Goal: Task Accomplishment & Management: Use online tool/utility

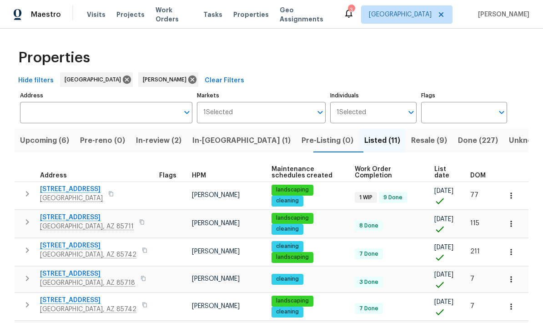
click at [411, 146] on span "Resale (9)" at bounding box center [429, 140] width 36 height 13
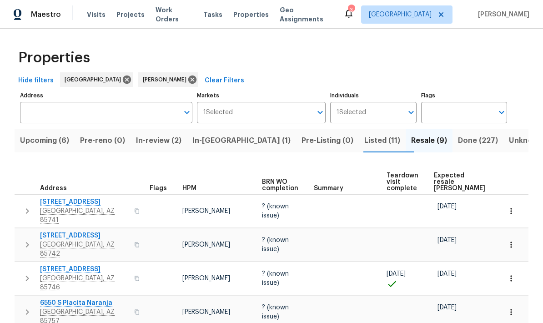
click at [439, 174] on span "Expected resale [PERSON_NAME]" at bounding box center [459, 181] width 51 height 19
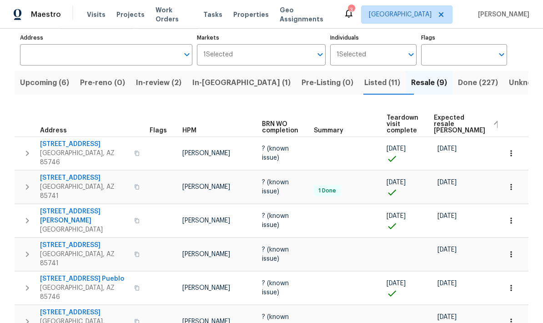
scroll to position [58, 0]
click at [65, 207] on span "[STREET_ADDRESS][PERSON_NAME]" at bounding box center [84, 216] width 89 height 18
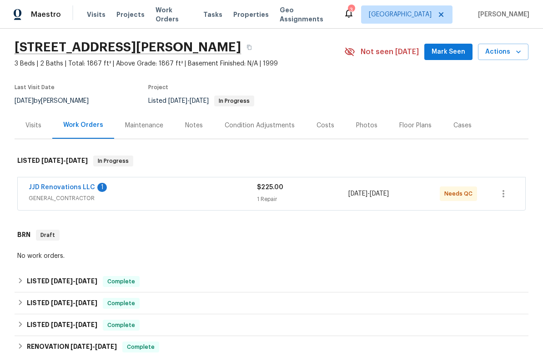
scroll to position [29, 0]
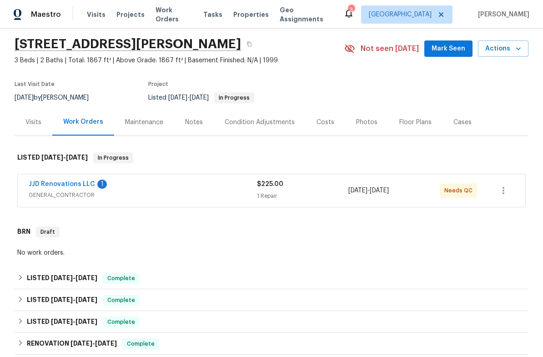
click at [37, 187] on link "JJD Renovations LLC" at bounding box center [62, 184] width 66 height 6
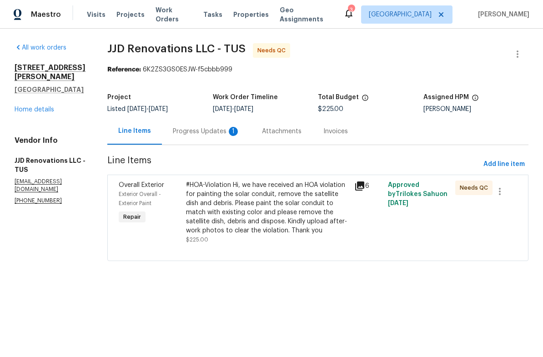
click at [215, 135] on div "Progress Updates 1" at bounding box center [206, 131] width 67 height 9
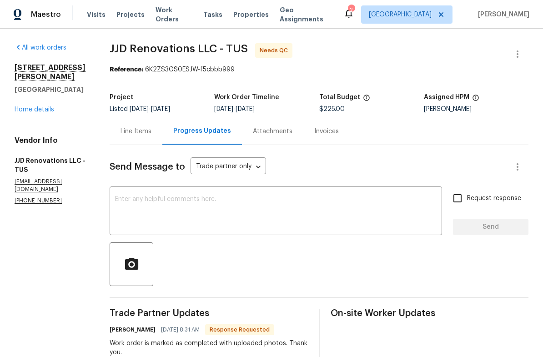
click at [38, 106] on link "Home details" at bounding box center [35, 109] width 40 height 6
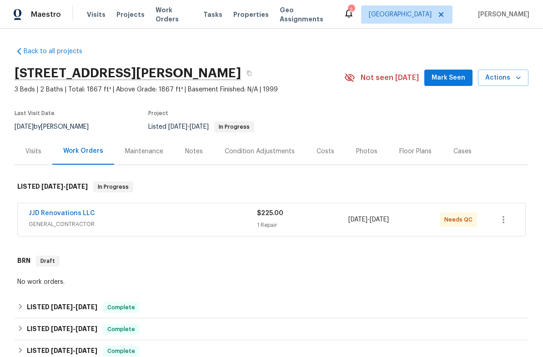
click at [314, 212] on div "$225.00" at bounding box center [302, 213] width 91 height 9
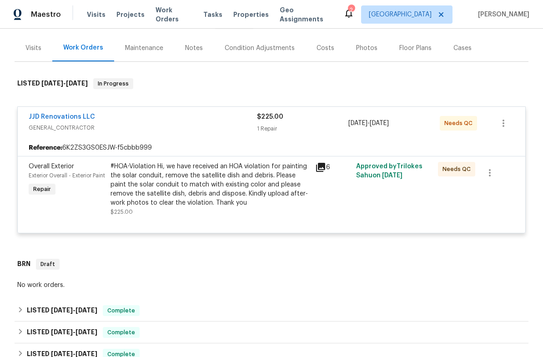
scroll to position [108, 0]
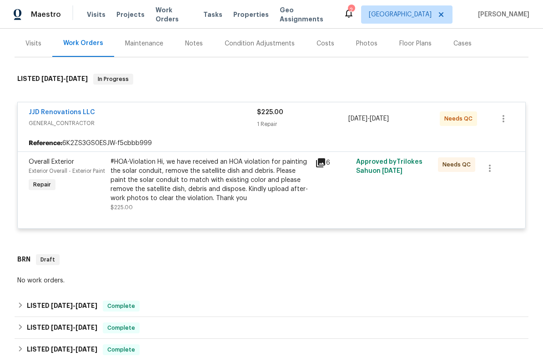
click at [245, 190] on div "#HOA-Violation Hi, we have received an HOA violation for painting the solar con…" at bounding box center [210, 179] width 199 height 45
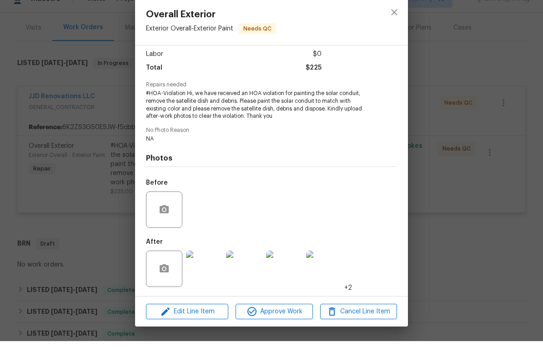
scroll to position [22, 0]
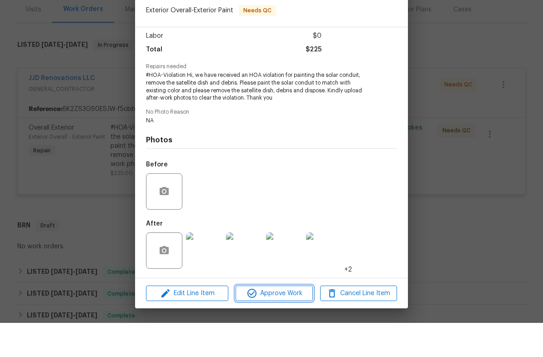
click at [285, 322] on span "Approve Work" at bounding box center [273, 327] width 71 height 11
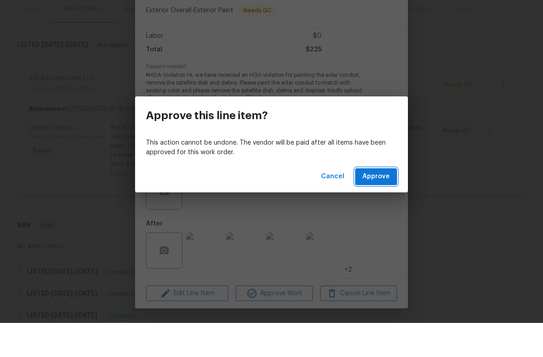
click at [384, 205] on span "Approve" at bounding box center [376, 210] width 27 height 11
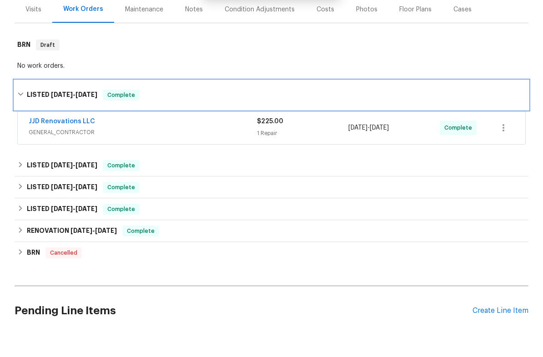
click at [20, 127] on icon at bounding box center [20, 128] width 5 height 3
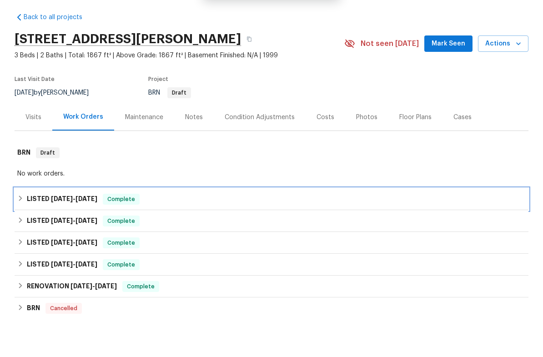
scroll to position [0, 0]
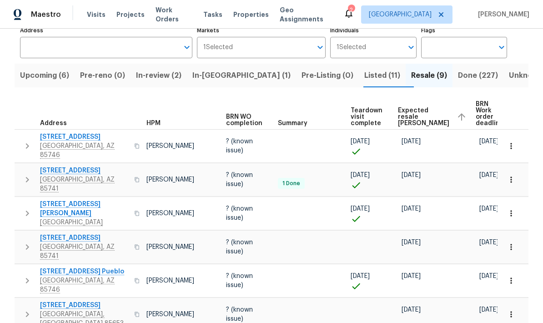
scroll to position [0, 35]
click at [458, 76] on span "Done (227)" at bounding box center [478, 75] width 40 height 13
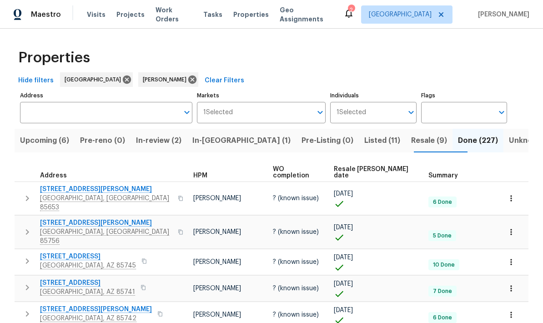
click at [378, 171] on span "Resale COE date" at bounding box center [373, 172] width 79 height 13
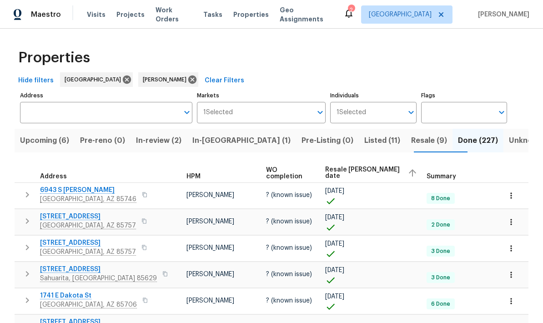
click at [379, 173] on span "Resale COE date" at bounding box center [362, 173] width 75 height 13
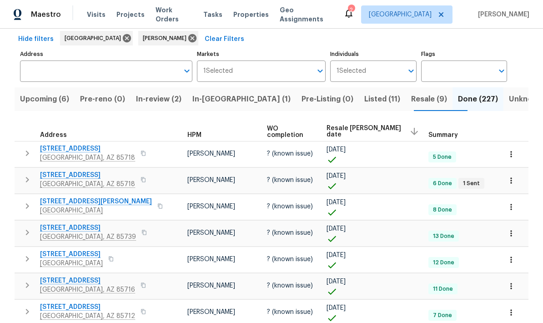
scroll to position [43, 0]
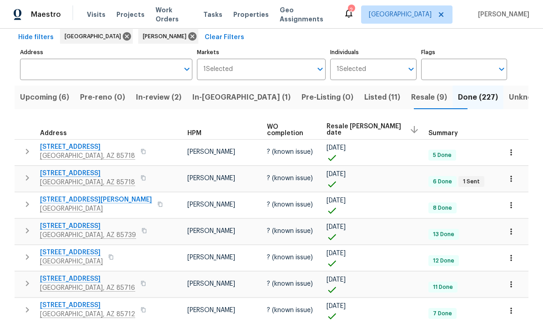
click at [25, 180] on icon "button" at bounding box center [27, 177] width 11 height 11
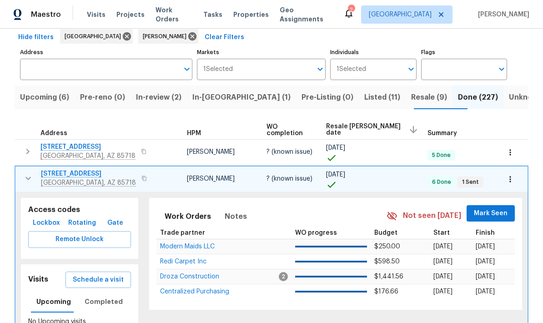
click at [29, 180] on icon "button" at bounding box center [28, 178] width 11 height 11
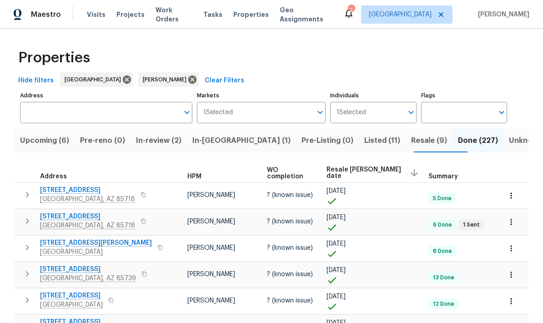
scroll to position [0, 0]
